Goal: Information Seeking & Learning: Learn about a topic

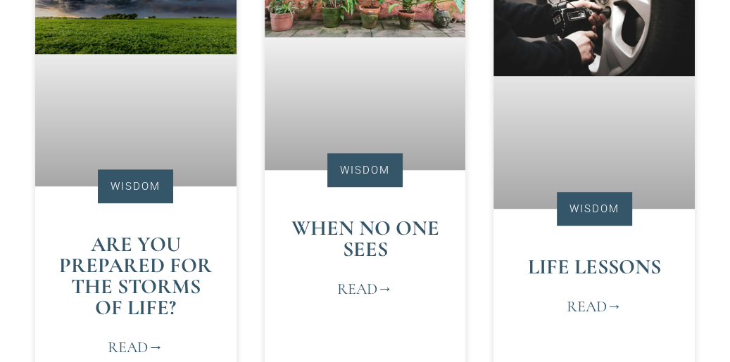
scroll to position [781, 0]
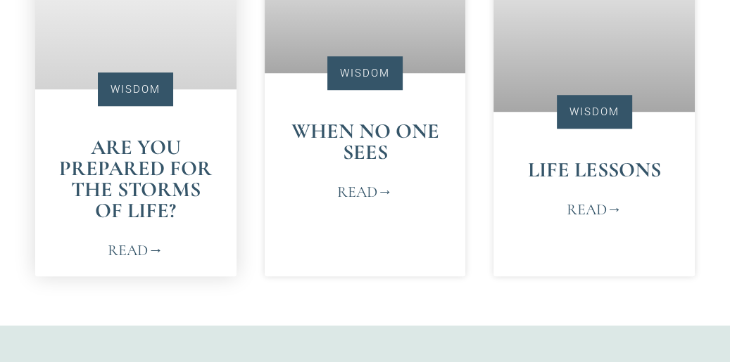
click at [130, 252] on link "Read" at bounding box center [136, 250] width 56 height 23
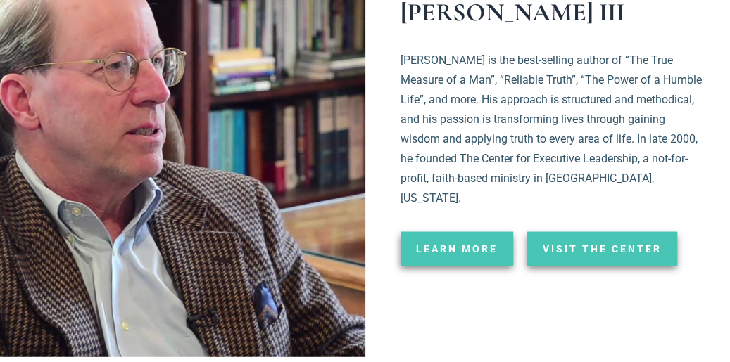
scroll to position [2409, 0]
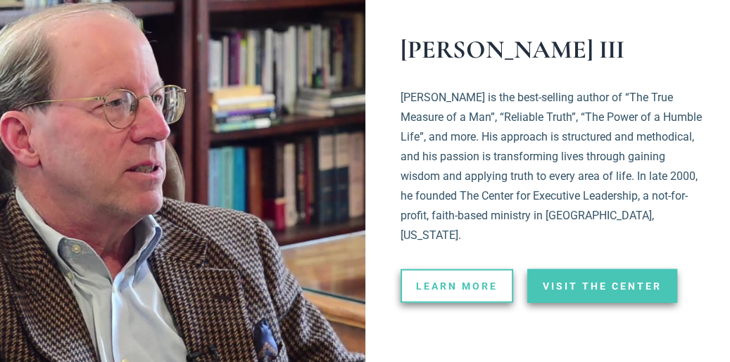
click at [465, 282] on span "Learn More" at bounding box center [457, 287] width 82 height 10
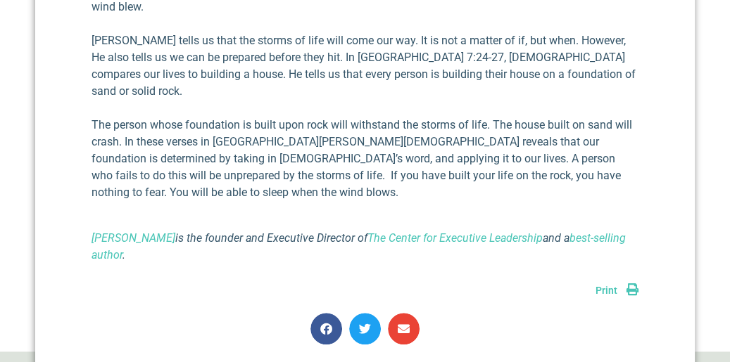
scroll to position [930, 0]
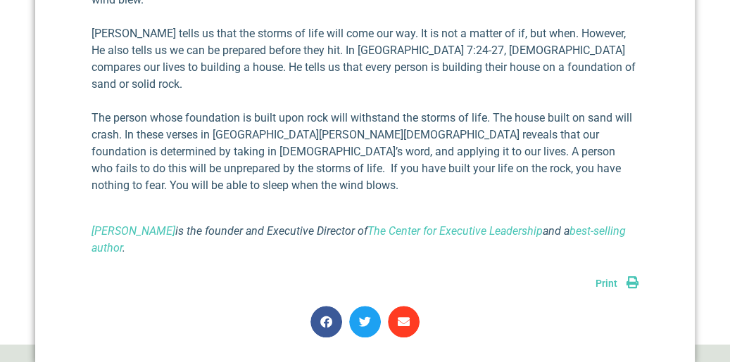
click at [408, 316] on icon "Share on email" at bounding box center [404, 322] width 12 height 12
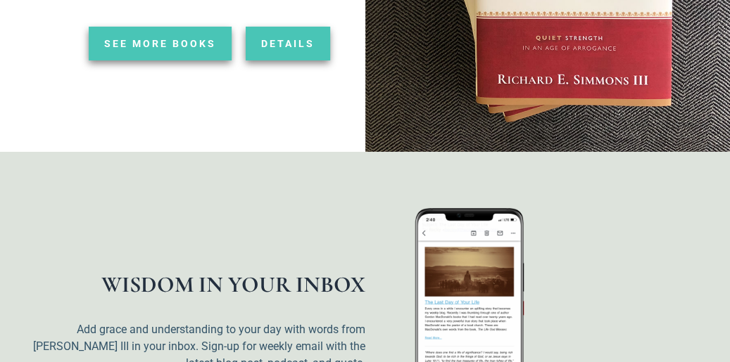
scroll to position [3415, 0]
